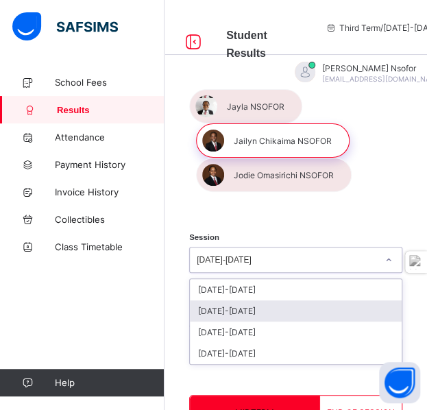
click at [273, 308] on div "[DATE]-[DATE]" at bounding box center [296, 310] width 212 height 21
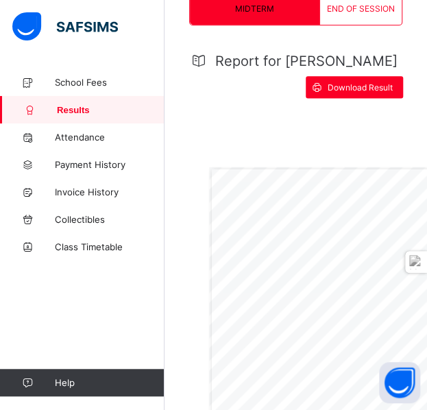
scroll to position [402, 0]
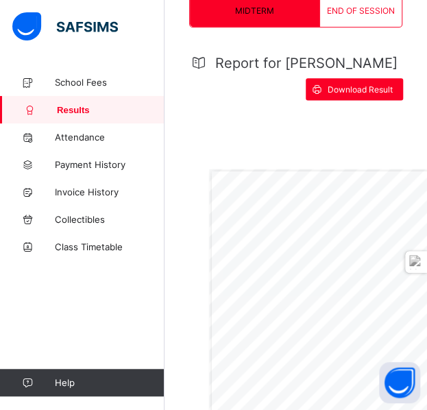
click at [387, 8] on span "END OF SESSION" at bounding box center [361, 10] width 68 height 10
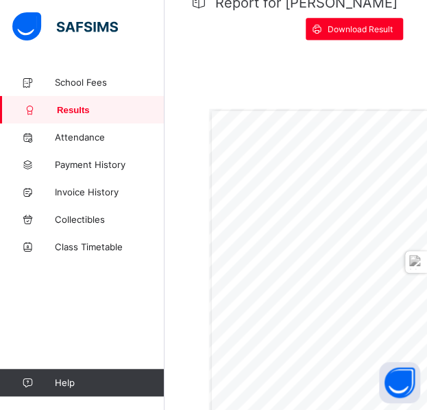
scroll to position [435, 0]
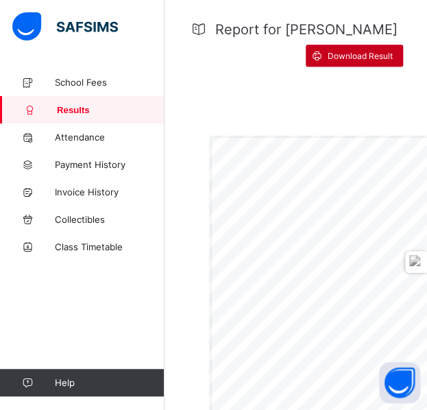
click at [399, 46] on div "Download Result" at bounding box center [354, 56] width 97 height 22
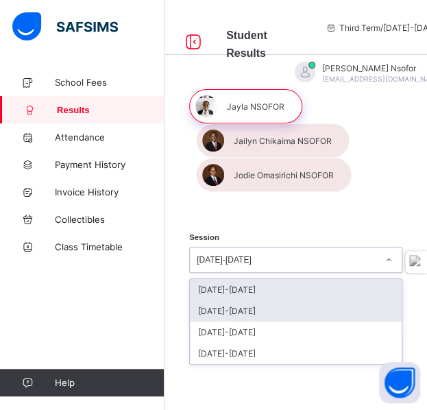
click at [328, 305] on div "[DATE]-[DATE]" at bounding box center [296, 310] width 212 height 21
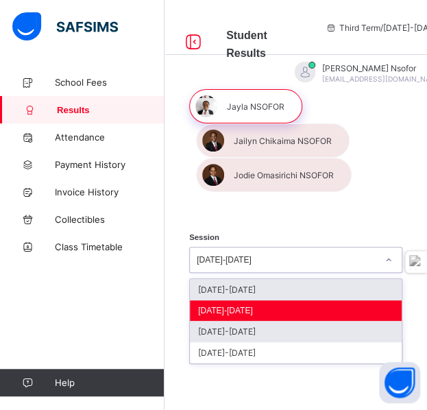
click at [316, 332] on div "[DATE]-[DATE]" at bounding box center [296, 331] width 212 height 21
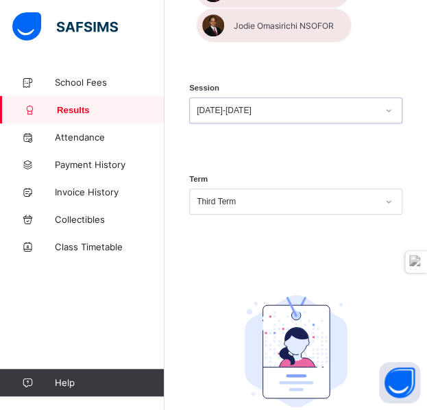
scroll to position [154, 0]
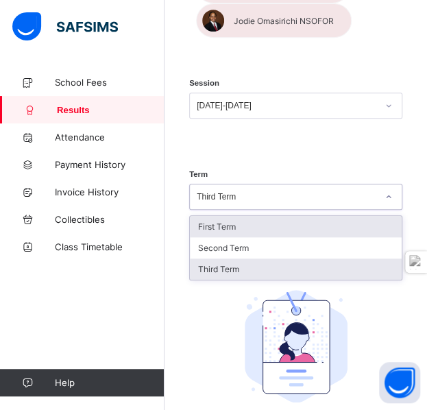
click at [291, 271] on div "Third Term" at bounding box center [296, 268] width 212 height 21
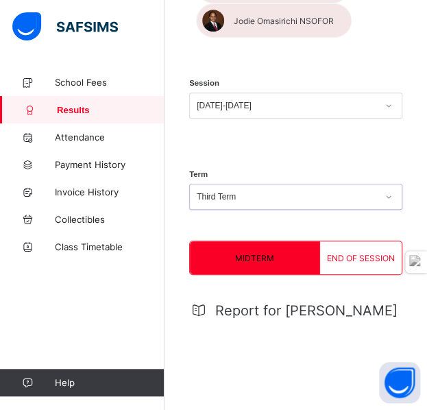
click at [297, 263] on div "MIDTERM" at bounding box center [255, 257] width 130 height 33
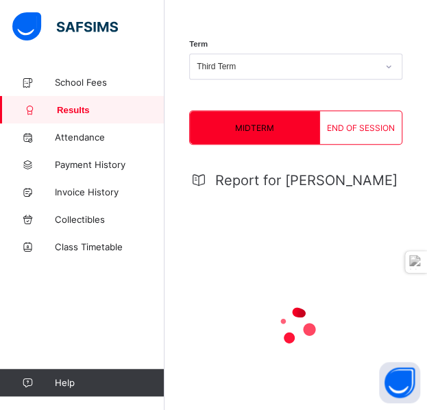
click at [371, 127] on span "END OF SESSION" at bounding box center [361, 128] width 68 height 10
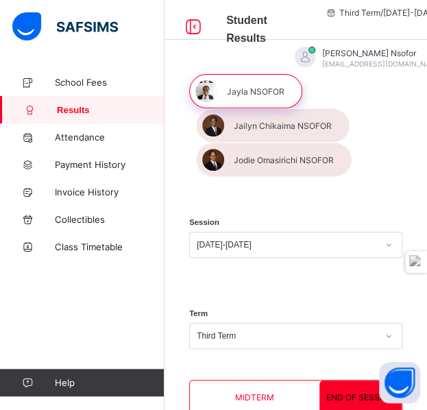
scroll to position [0, 0]
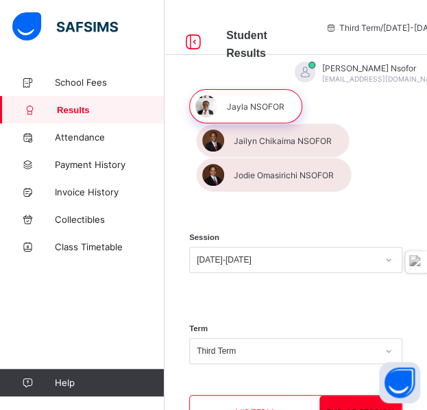
click at [307, 143] on div at bounding box center [273, 140] width 154 height 34
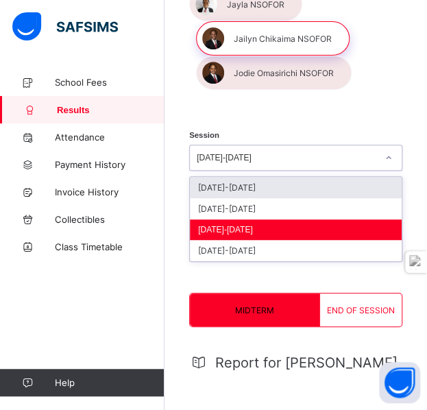
scroll to position [119, 0]
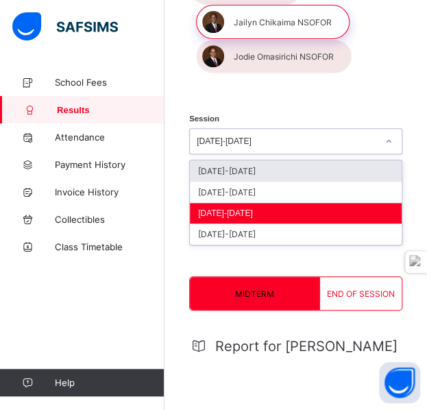
click at [374, 308] on div "END OF SESSION" at bounding box center [361, 293] width 82 height 33
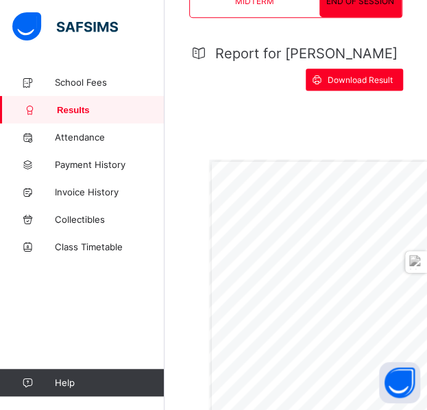
scroll to position [408, 0]
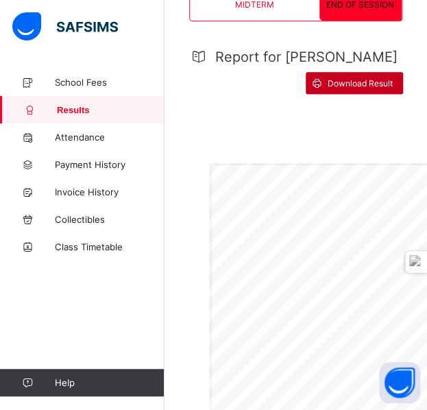
click at [376, 84] on span "Download Result" at bounding box center [360, 83] width 65 height 10
